Goal: Task Accomplishment & Management: Complete application form

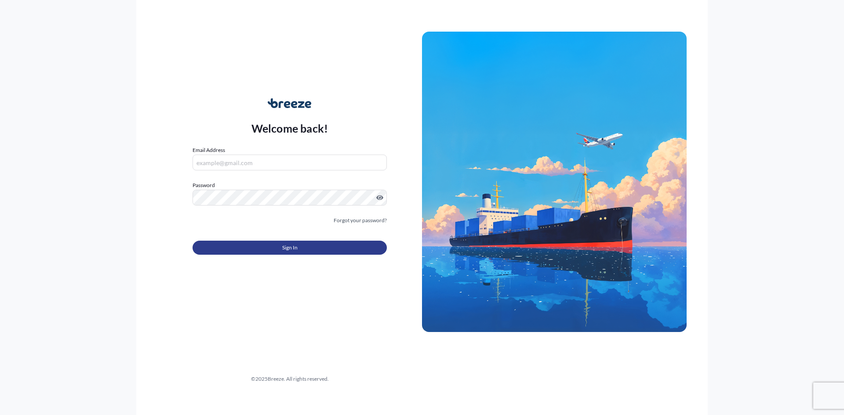
type input "[PERSON_NAME][EMAIL_ADDRESS][PERSON_NAME][DOMAIN_NAME]"
click at [295, 249] on span "Sign In" at bounding box center [289, 248] width 15 height 9
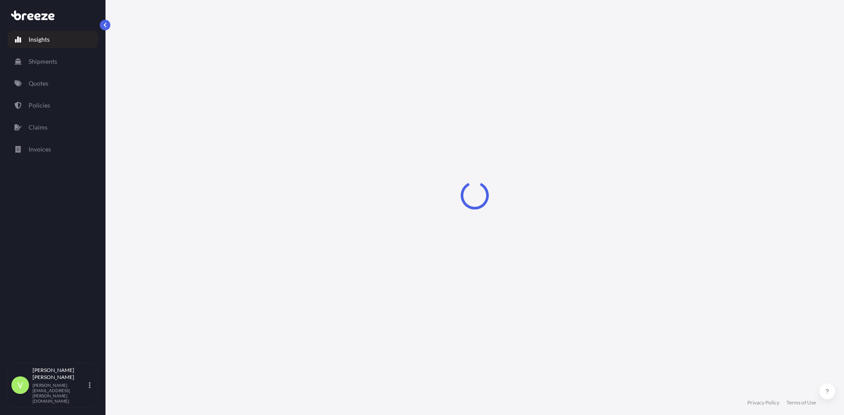
select select "2025"
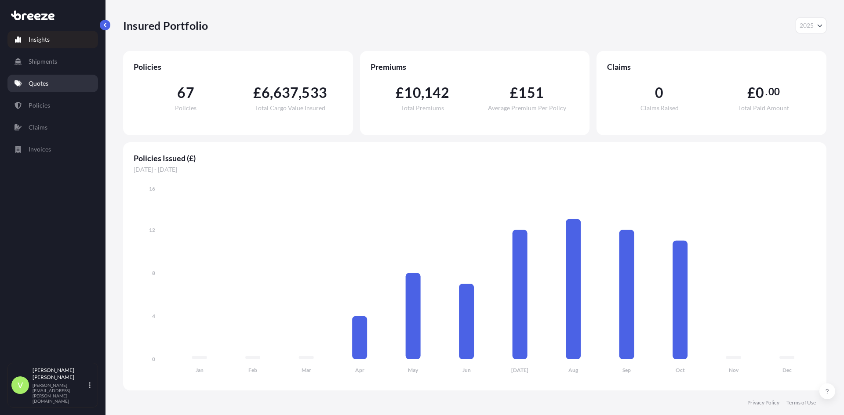
click at [44, 77] on link "Quotes" at bounding box center [52, 84] width 91 height 18
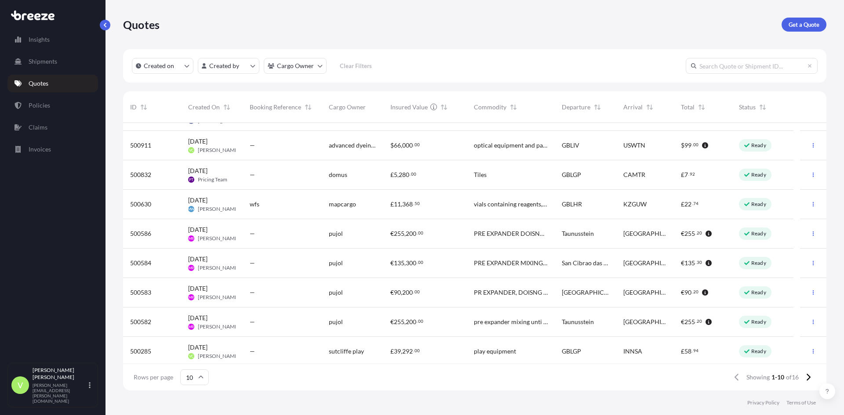
scroll to position [54, 0]
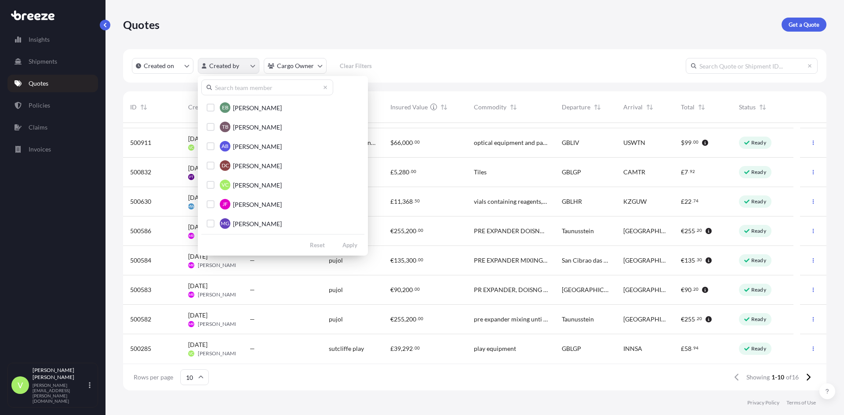
click at [254, 63] on html "Insights Shipments Quotes Policies Claims Invoices V [PERSON_NAME] [PERSON_NAME…" at bounding box center [422, 207] width 844 height 415
click at [214, 184] on div "Select Option" at bounding box center [211, 185] width 8 height 8
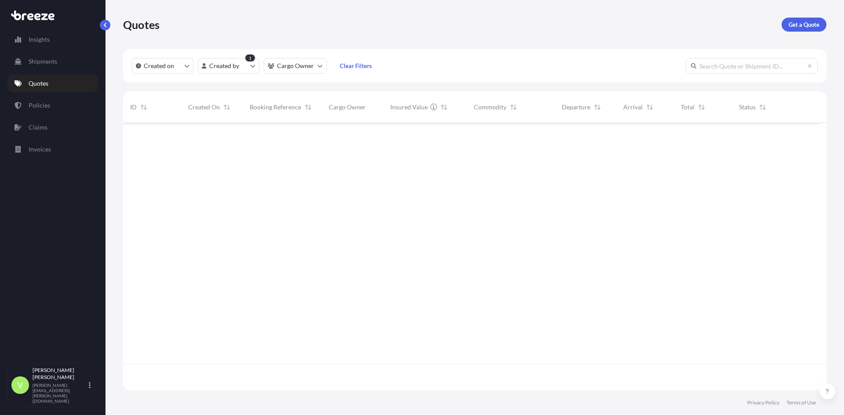
scroll to position [0, 0]
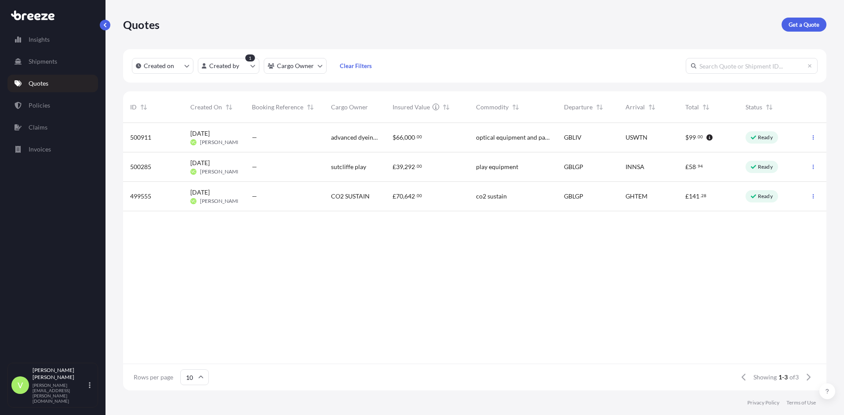
click at [210, 192] on span "[DATE]" at bounding box center [199, 192] width 19 height 9
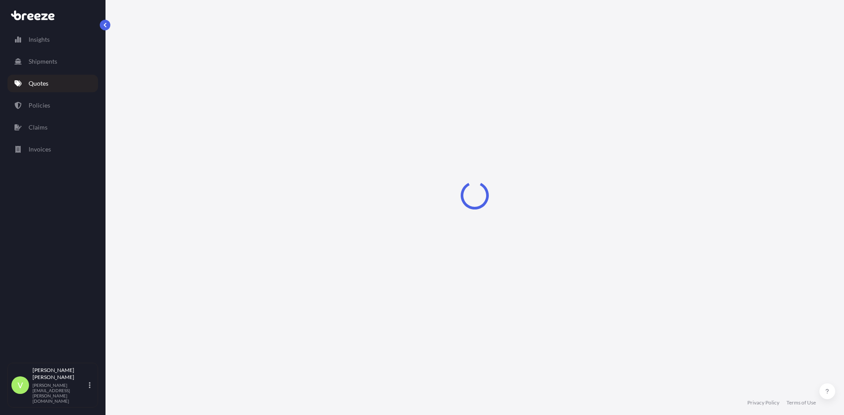
select select "Sea"
select select "2"
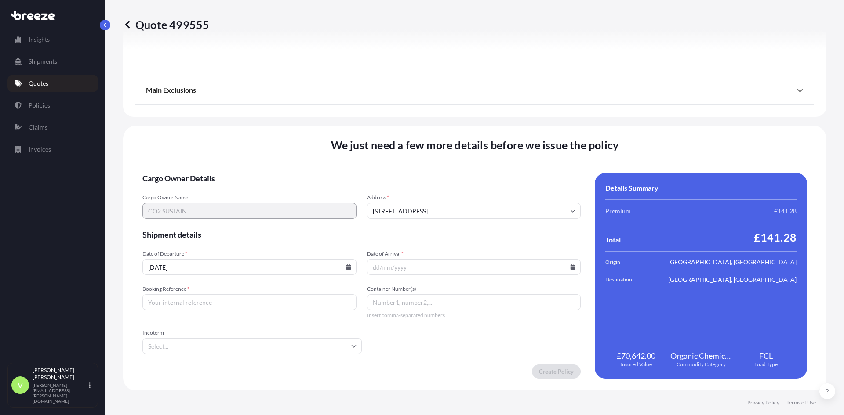
scroll to position [980, 0]
click at [349, 264] on icon at bounding box center [348, 266] width 5 height 5
click at [282, 187] on button "18" at bounding box center [275, 186] width 14 height 14
type input "[DATE]"
click at [224, 302] on input "Booking Reference *" at bounding box center [249, 302] width 214 height 16
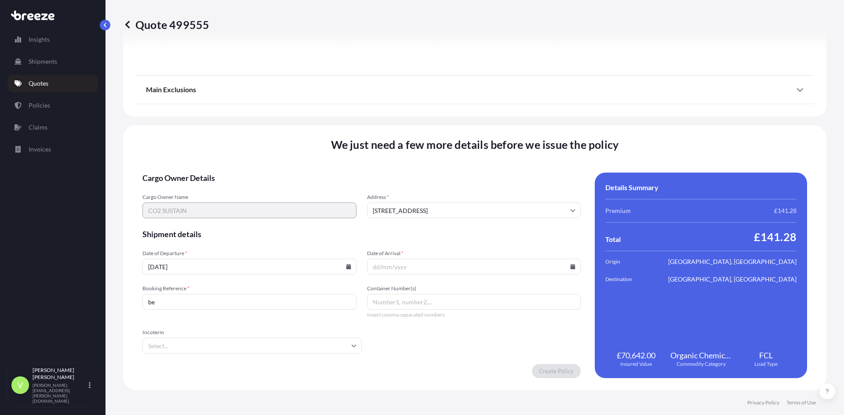
type input "b"
type input "BE3558530"
click at [215, 339] on input "Incoterm" at bounding box center [251, 346] width 219 height 16
click at [170, 260] on li "CIF" at bounding box center [251, 259] width 210 height 17
click at [414, 268] on input "Date of Arrival *" at bounding box center [474, 267] width 214 height 16
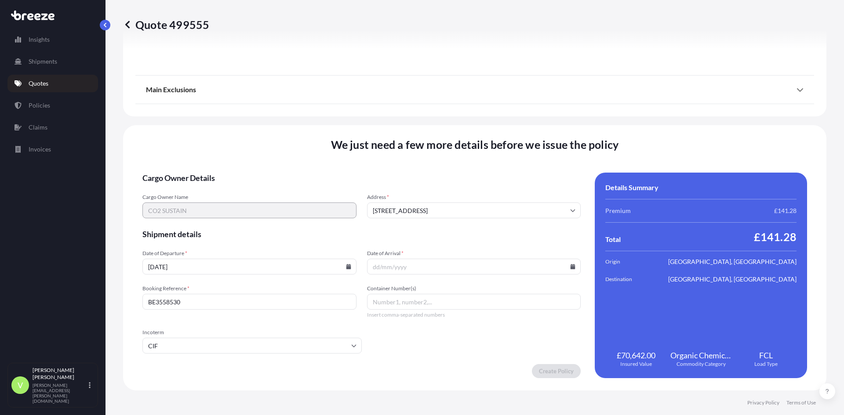
click at [571, 265] on icon at bounding box center [573, 266] width 5 height 5
click at [432, 124] on button at bounding box center [425, 131] width 14 height 14
click at [469, 188] on button "13" at bounding box center [462, 186] width 14 height 14
type input "[DATE]"
click at [399, 303] on input "Container Number(s)" at bounding box center [474, 302] width 214 height 16
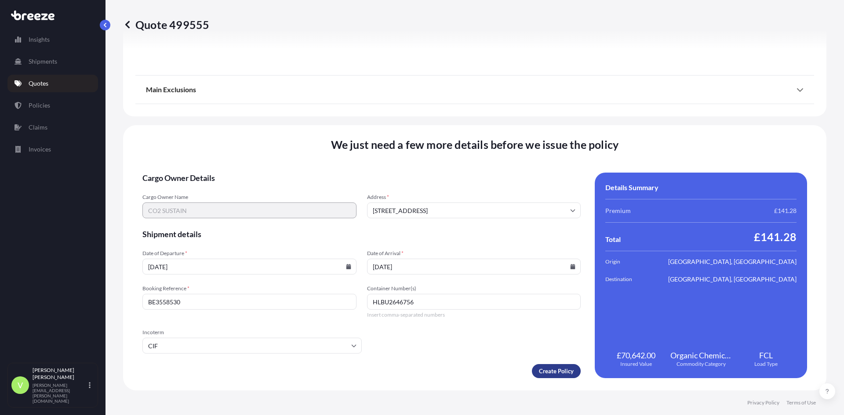
type input "HLBU2646756"
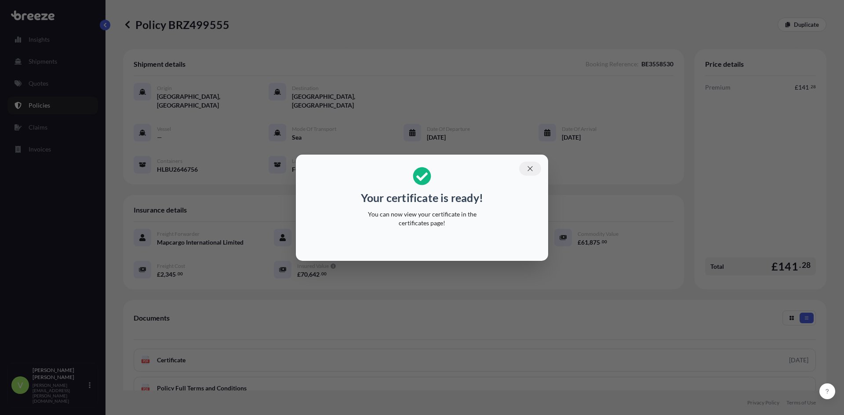
click at [528, 167] on icon "button" at bounding box center [530, 169] width 8 height 8
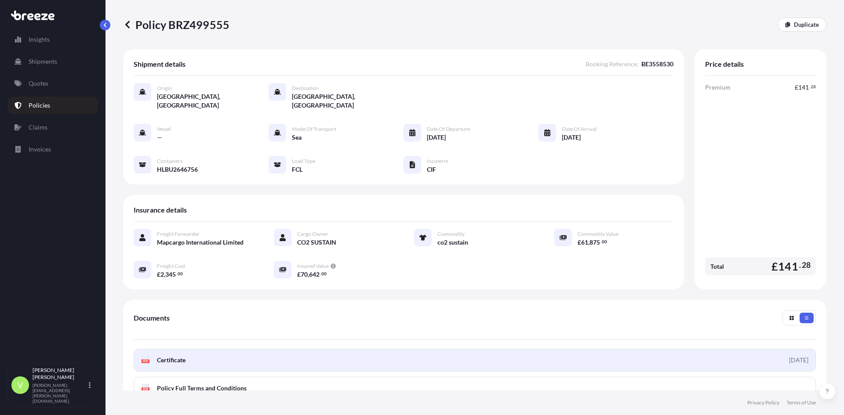
click at [208, 350] on link "PDF Certificate [DATE]" at bounding box center [475, 360] width 682 height 23
